Goal: Check status: Check status

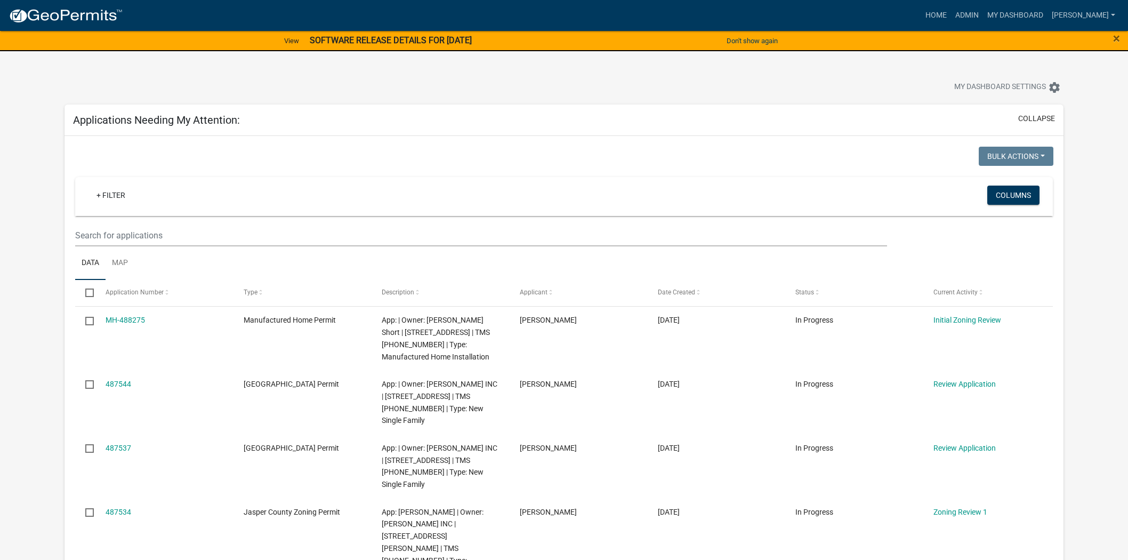
scroll to position [59, 0]
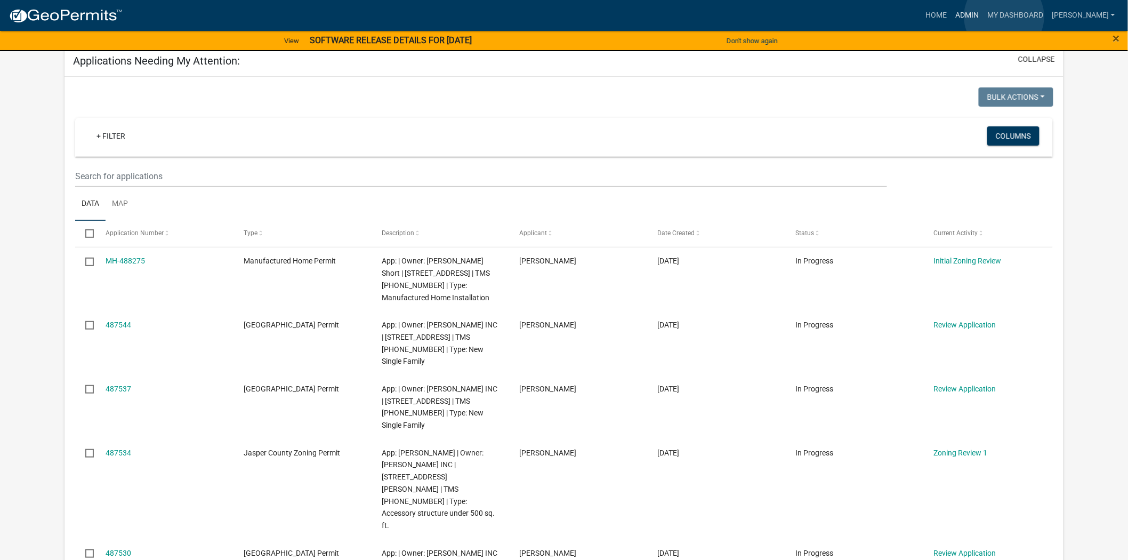
click at [983, 17] on link "Admin" at bounding box center [967, 15] width 32 height 20
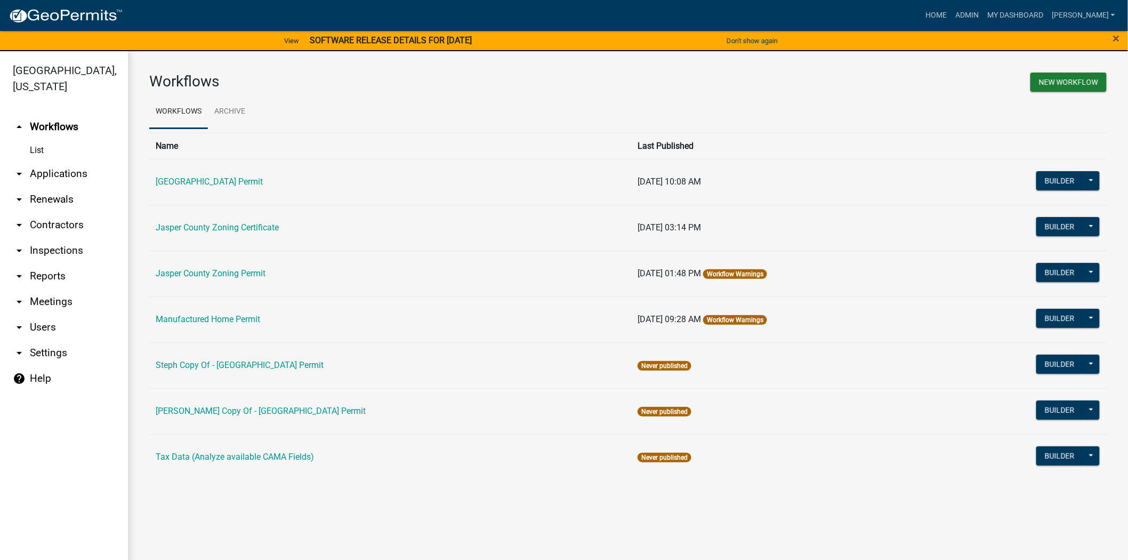
click at [33, 171] on link "arrow_drop_down Applications" at bounding box center [64, 174] width 128 height 26
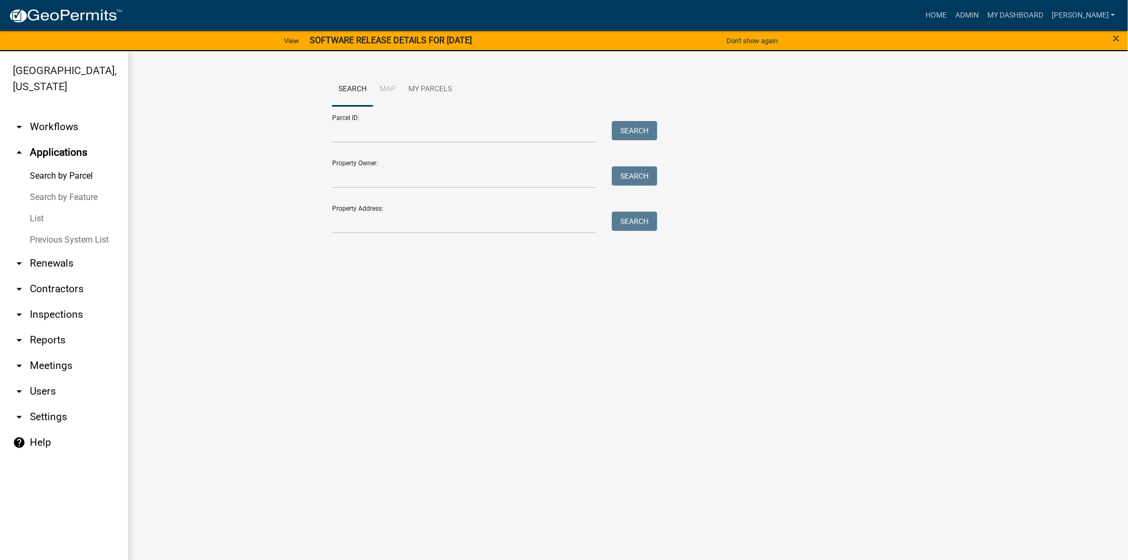
drag, startPoint x: 33, startPoint y: 219, endPoint x: 121, endPoint y: 207, distance: 88.8
click at [34, 218] on link "List" at bounding box center [64, 218] width 128 height 21
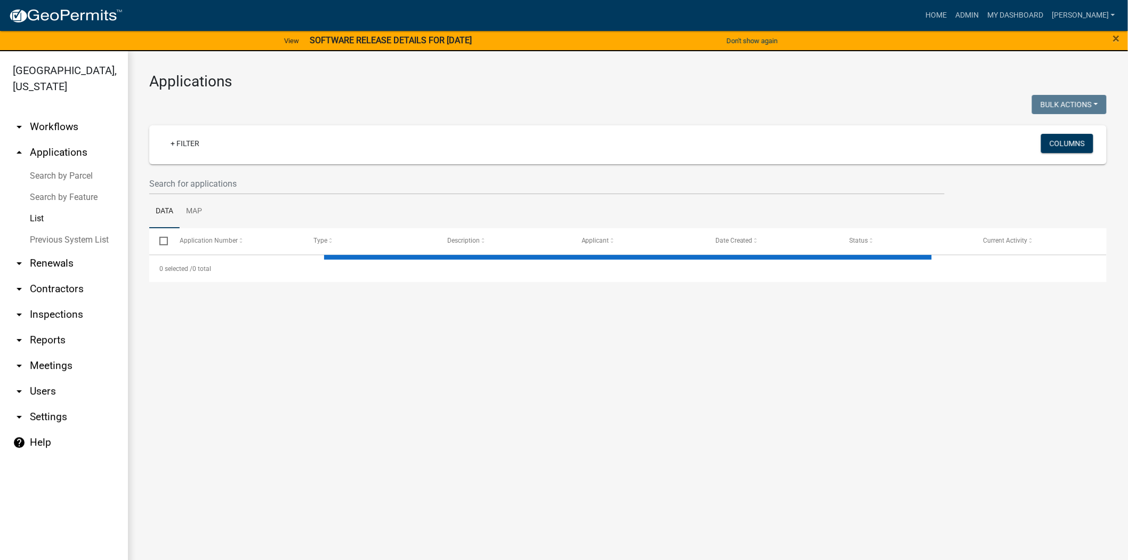
click at [384, 171] on wm-filter-builder "+ Filter Columns" at bounding box center [628, 159] width 958 height 69
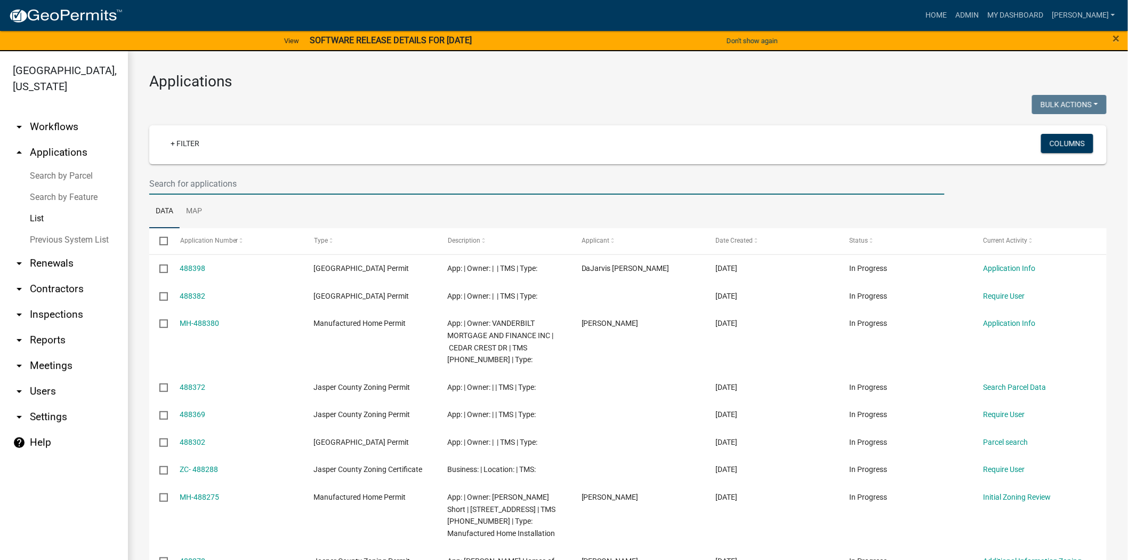
click at [332, 179] on input "text" at bounding box center [546, 184] width 795 height 22
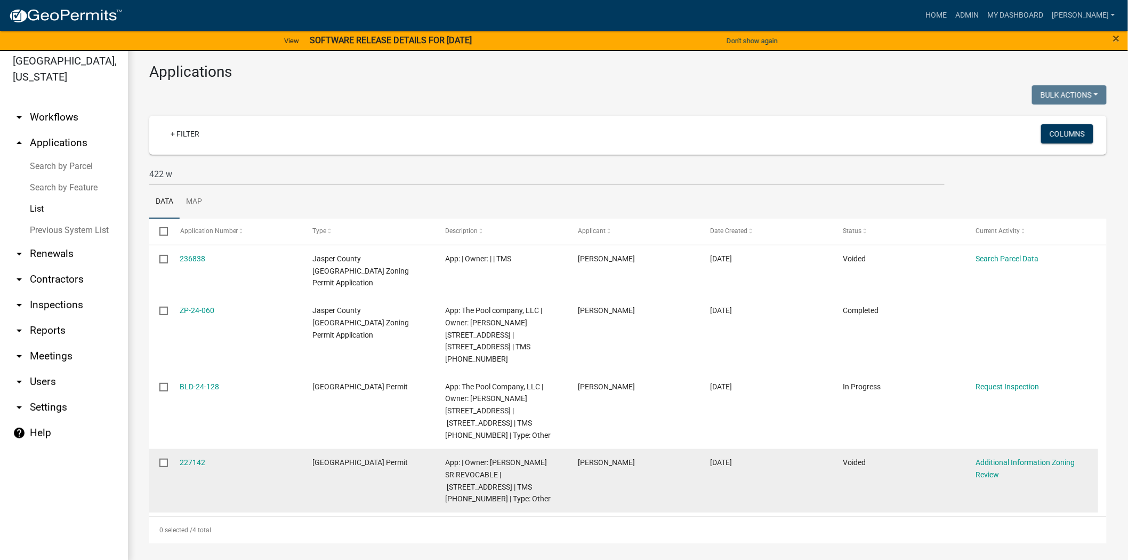
scroll to position [13, 0]
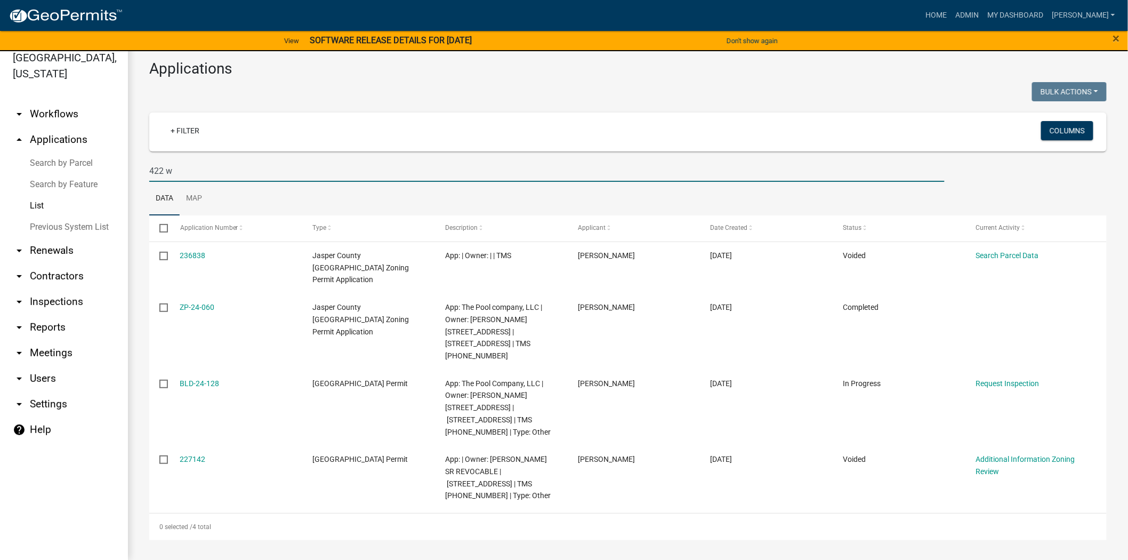
click at [210, 175] on input "422 w" at bounding box center [546, 171] width 795 height 22
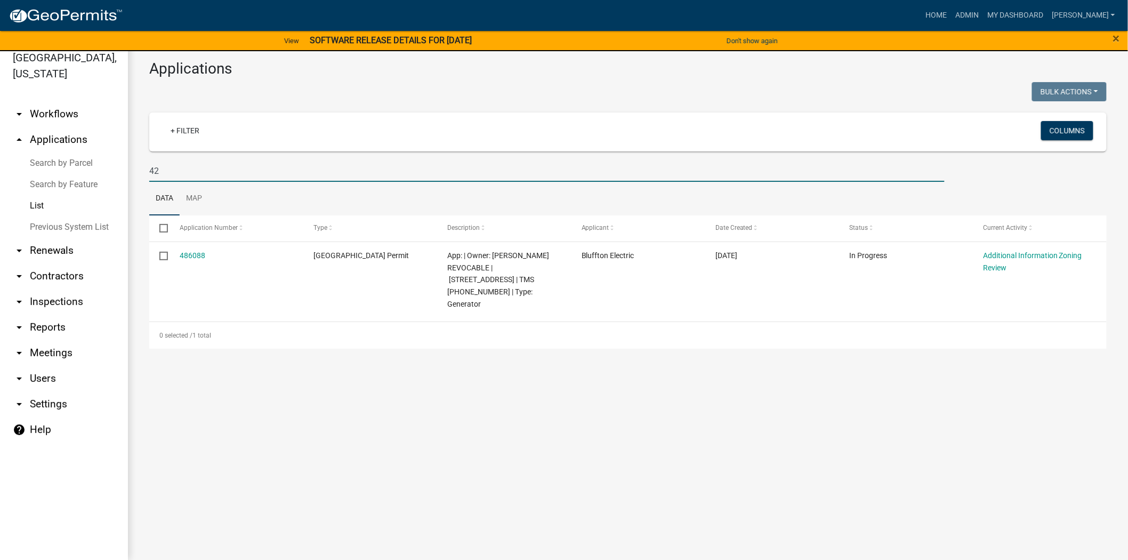
type input "4"
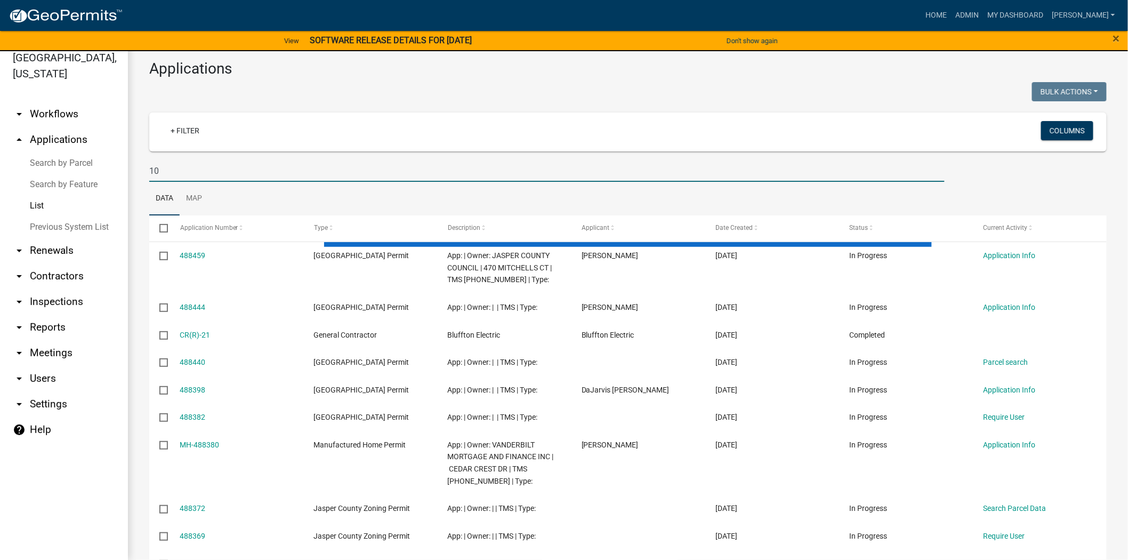
type input "1"
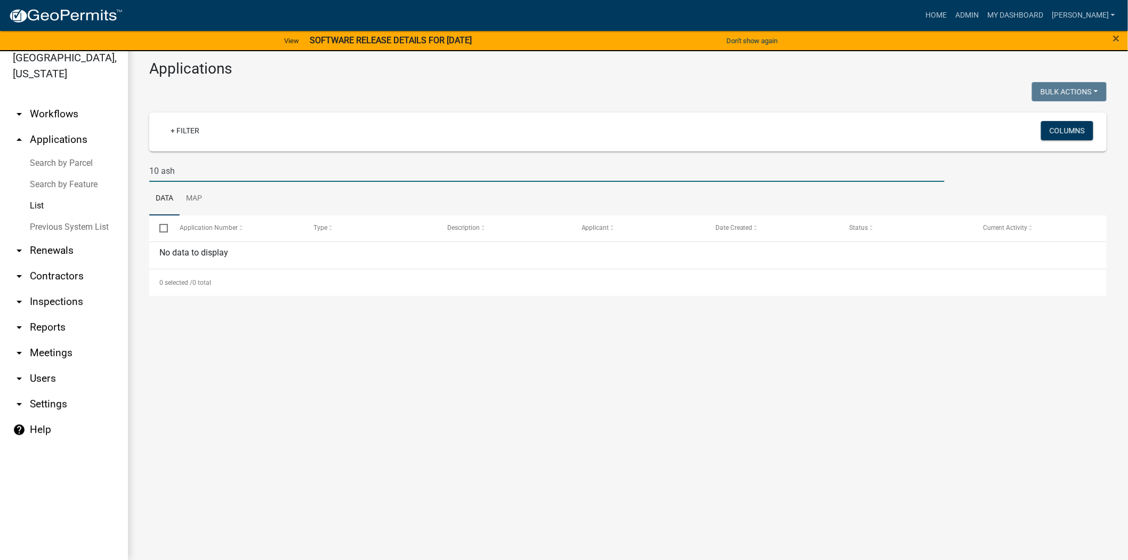
type input "10 ash"
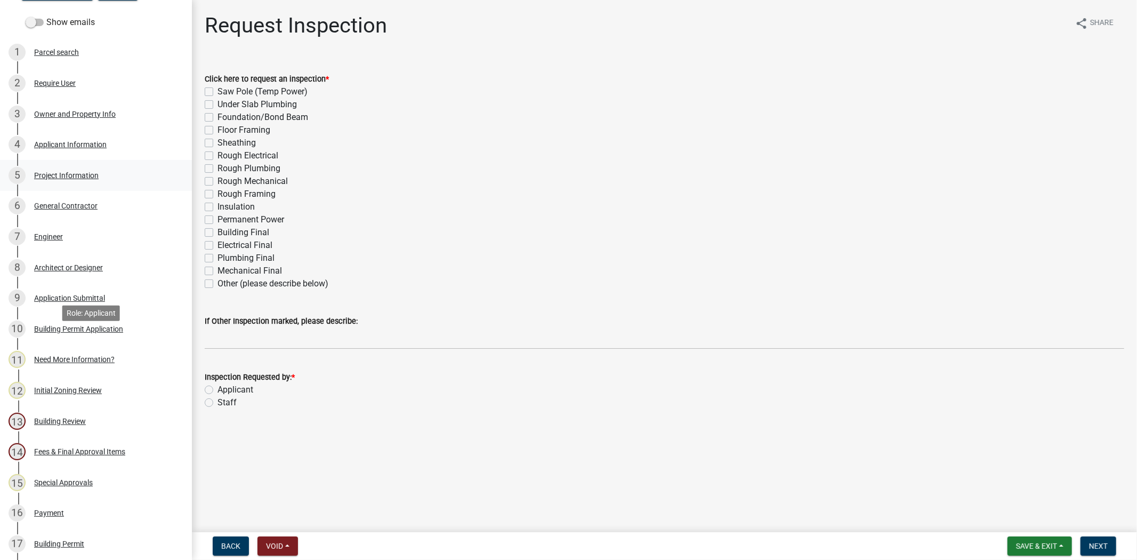
scroll to position [414, 0]
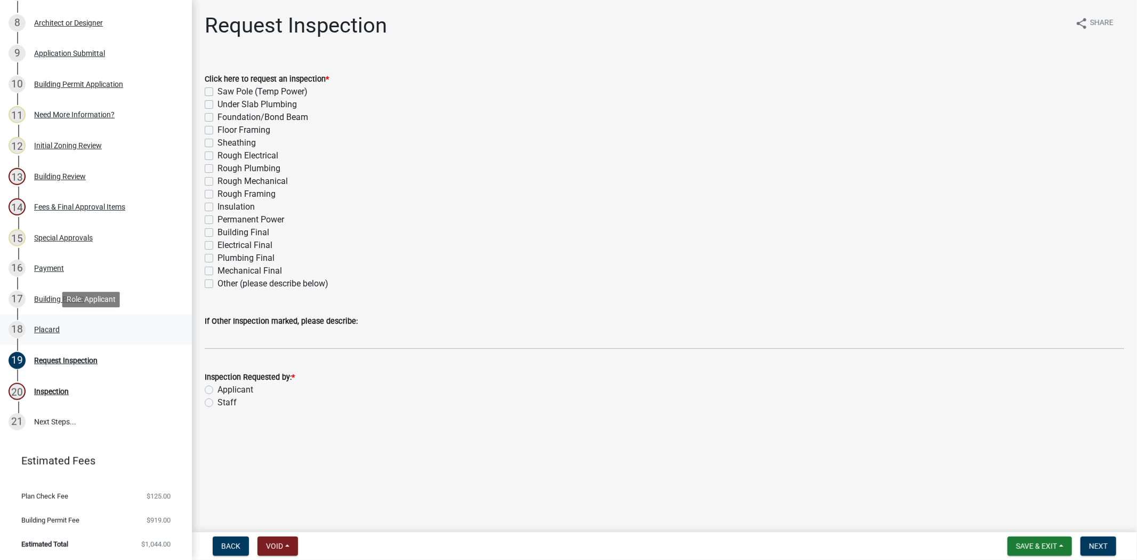
click at [50, 321] on div "18 Placard" at bounding box center [92, 329] width 166 height 17
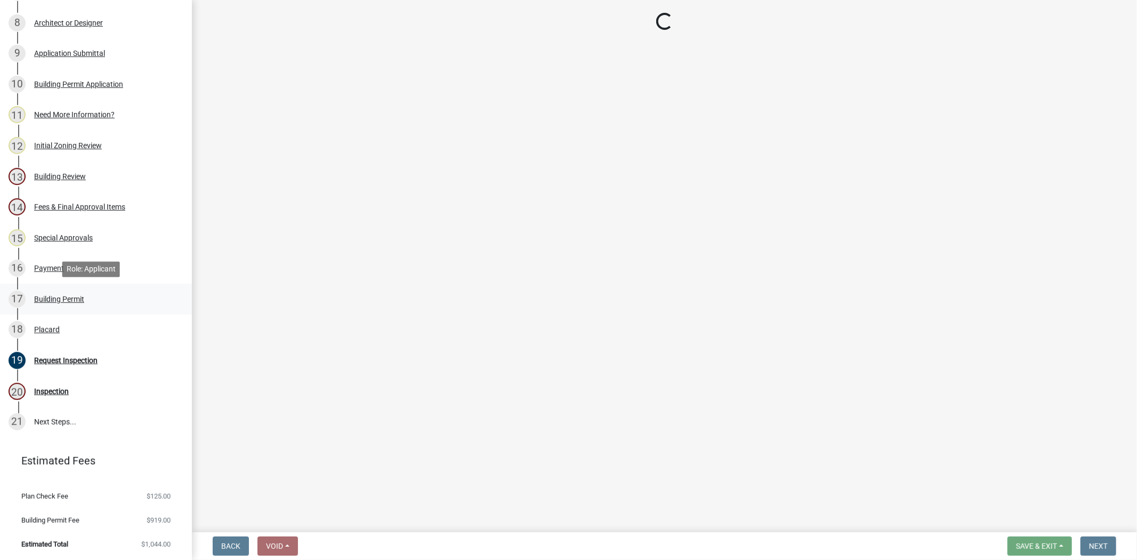
click at [51, 296] on div "Building Permit" at bounding box center [59, 298] width 50 height 7
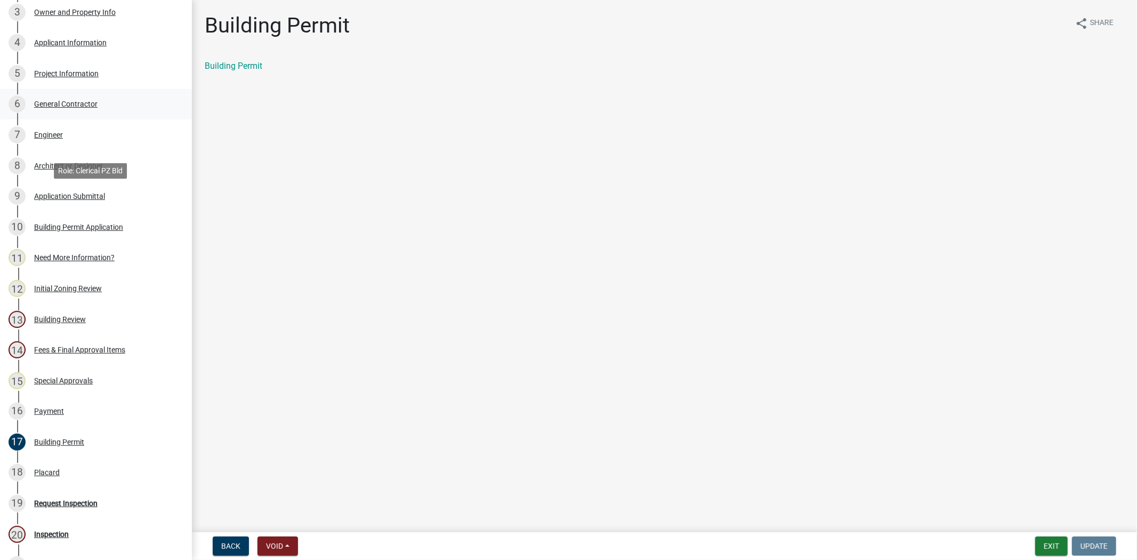
scroll to position [118, 0]
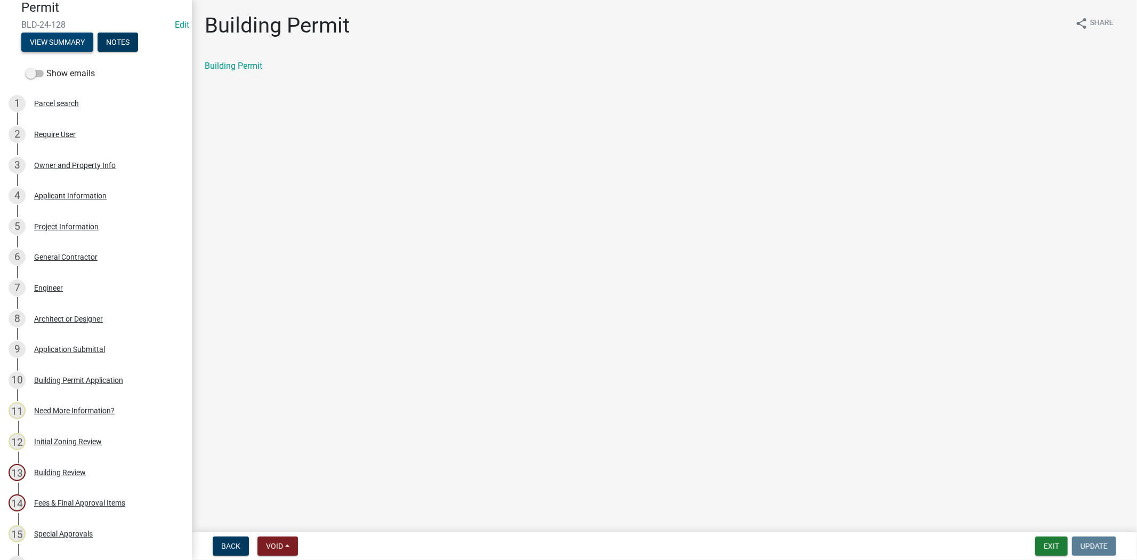
click at [51, 41] on button "View Summary" at bounding box center [57, 42] width 72 height 19
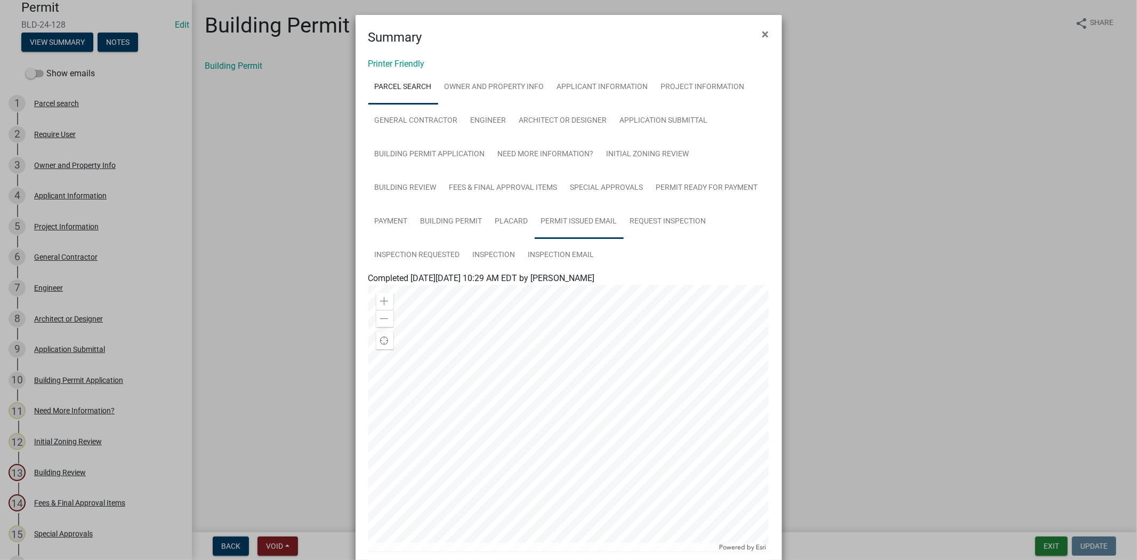
drag, startPoint x: 526, startPoint y: 216, endPoint x: 535, endPoint y: 216, distance: 9.6
click at [535, 216] on link "Permit Issued Email" at bounding box center [579, 222] width 89 height 34
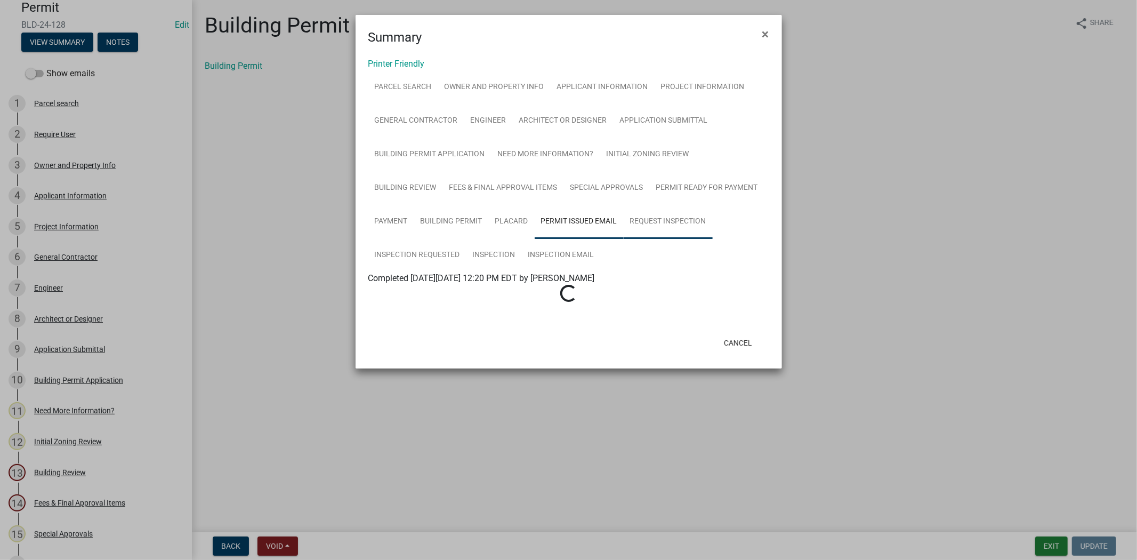
click at [631, 220] on link "Request Inspection" at bounding box center [668, 222] width 89 height 34
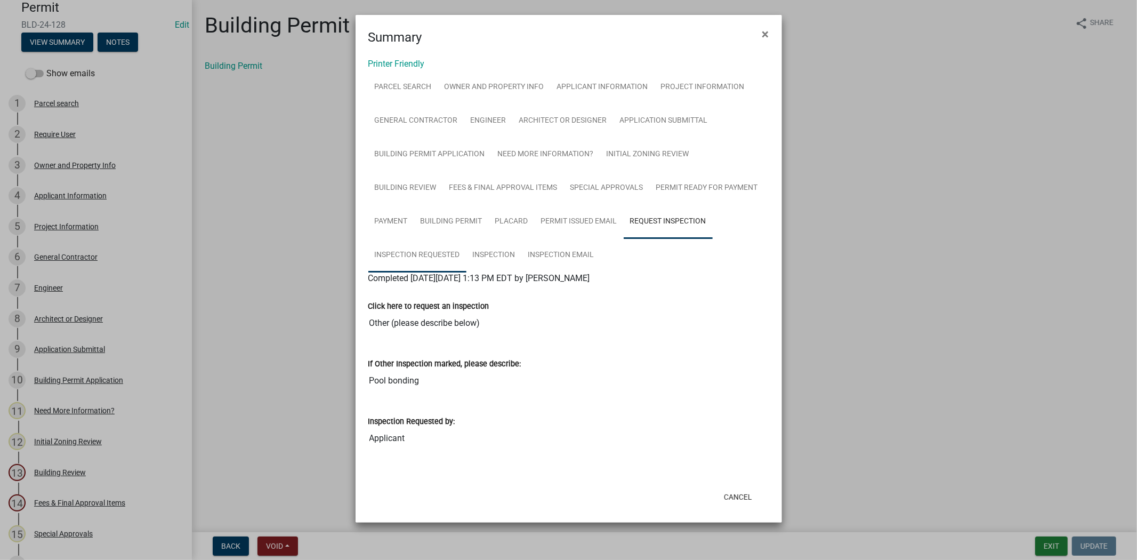
click at [467, 238] on link "Inspection Requested" at bounding box center [417, 255] width 98 height 34
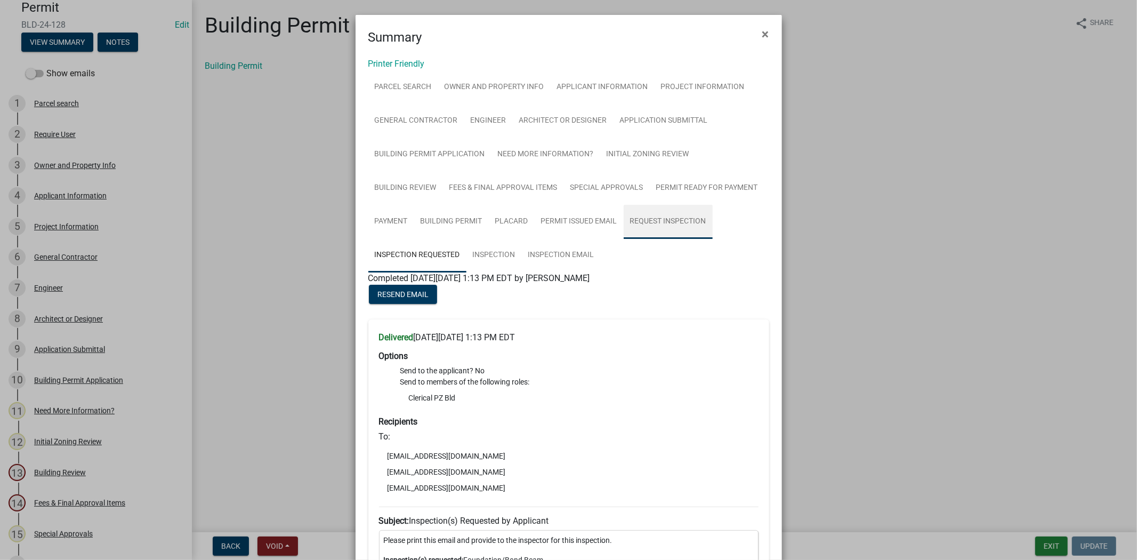
click at [644, 219] on link "Request Inspection" at bounding box center [668, 222] width 89 height 34
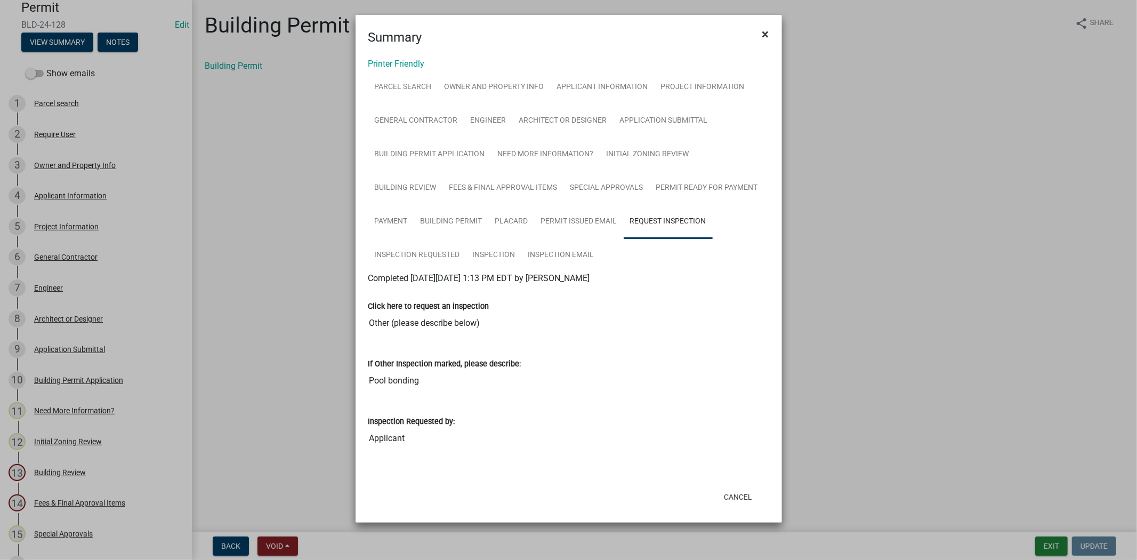
click at [770, 41] on button "×" at bounding box center [766, 34] width 24 height 30
